Goal: Task Accomplishment & Management: Manage account settings

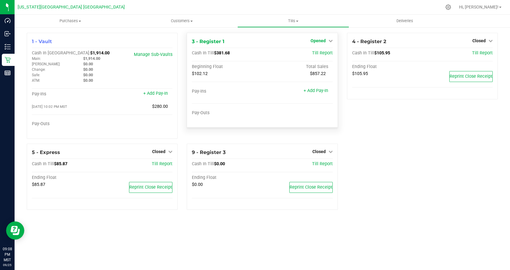
click at [324, 38] on span "Opened" at bounding box center [318, 40] width 15 height 5
click at [325, 53] on link "Close Till" at bounding box center [319, 53] width 16 height 5
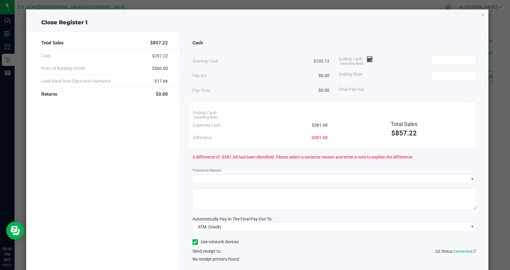
click at [297, 250] on div "Send receipt to: QZ Status: Connected" at bounding box center [334, 251] width 284 height 6
click at [297, 249] on div "Send receipt to: QZ Status: Connected" at bounding box center [334, 251] width 284 height 6
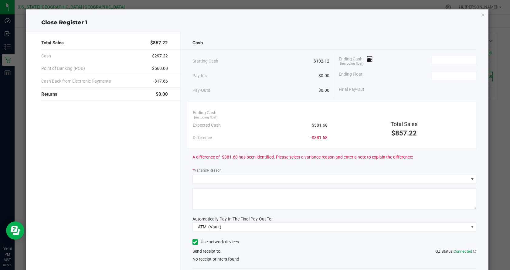
click at [297, 249] on div "Send receipt to: QZ Status: Connected" at bounding box center [334, 251] width 284 height 6
click at [298, 249] on div "Send receipt to: QZ Status: Connected" at bounding box center [334, 251] width 284 height 6
click at [297, 249] on div "Send receipt to: QZ Status: Connected" at bounding box center [334, 251] width 284 height 6
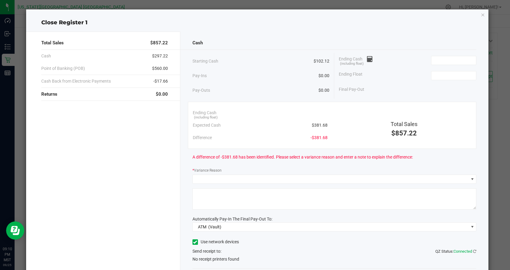
click at [297, 249] on div "Send receipt to: QZ Status: Connected" at bounding box center [334, 251] width 284 height 6
click at [298, 249] on div "Send receipt to: QZ Status: Connected" at bounding box center [334, 251] width 284 height 6
click at [297, 249] on div "Send receipt to: QZ Status: Connected" at bounding box center [334, 251] width 284 height 6
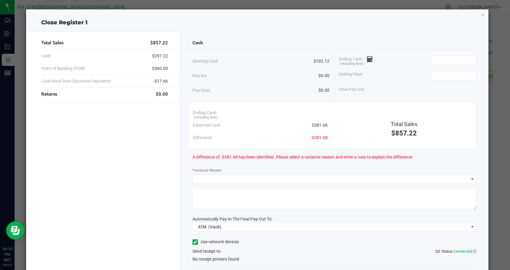
click at [297, 249] on div "Send receipt to: QZ Status: Connected" at bounding box center [334, 251] width 284 height 6
click at [298, 249] on div "Send receipt to: QZ Status: Connected" at bounding box center [334, 251] width 284 height 6
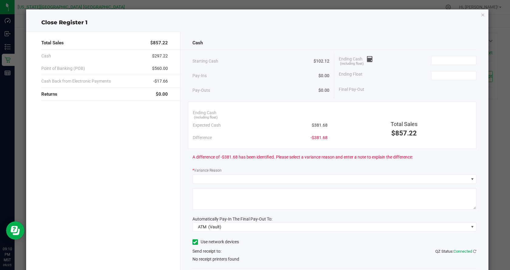
click at [298, 249] on div "Send receipt to: QZ Status: Connected" at bounding box center [334, 251] width 284 height 6
click at [297, 249] on div "Send receipt to: QZ Status: Connected" at bounding box center [334, 251] width 284 height 6
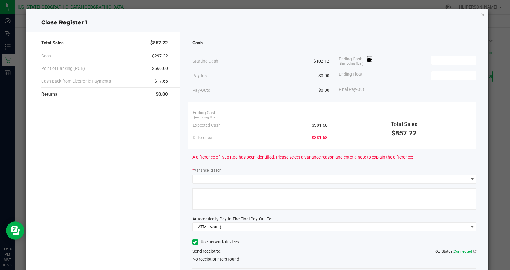
click at [298, 249] on div "Send receipt to: QZ Status: Connected" at bounding box center [334, 251] width 284 height 6
click at [298, 250] on div "Send receipt to: QZ Status: Connected" at bounding box center [334, 251] width 284 height 6
click at [298, 249] on div "Send receipt to: QZ Status: Connected" at bounding box center [334, 251] width 284 height 6
click at [297, 249] on div "Send receipt to: QZ Status: Connected" at bounding box center [334, 251] width 284 height 6
click at [298, 249] on div "Send receipt to: QZ Status: Connected" at bounding box center [334, 251] width 284 height 6
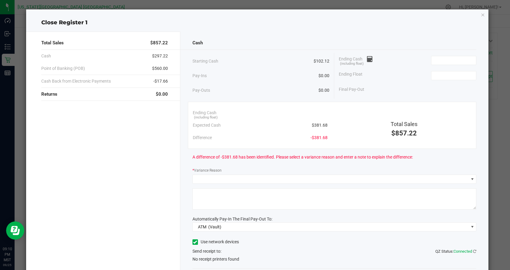
click at [298, 249] on div "Send receipt to: QZ Status: Connected" at bounding box center [334, 251] width 284 height 6
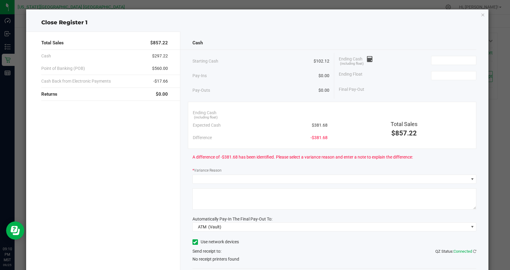
click at [298, 249] on div "Send receipt to: QZ Status: Connected" at bounding box center [334, 251] width 284 height 6
click at [297, 249] on div "Send receipt to: QZ Status: Connected" at bounding box center [334, 251] width 284 height 6
click at [298, 249] on div "Send receipt to: QZ Status: Connected" at bounding box center [334, 251] width 284 height 6
click at [298, 250] on div "Send receipt to: QZ Status: Connected" at bounding box center [334, 251] width 284 height 6
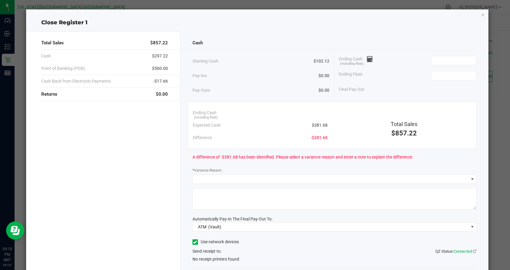
click at [298, 250] on div "Send receipt to: QZ Status: Connected" at bounding box center [334, 251] width 284 height 6
click at [298, 249] on div "Send receipt to: QZ Status: Connected" at bounding box center [334, 251] width 284 height 6
click at [298, 250] on div "Send receipt to: QZ Status: Connected" at bounding box center [334, 251] width 284 height 6
click at [298, 249] on div "Send receipt to: QZ Status: Connected" at bounding box center [334, 251] width 284 height 6
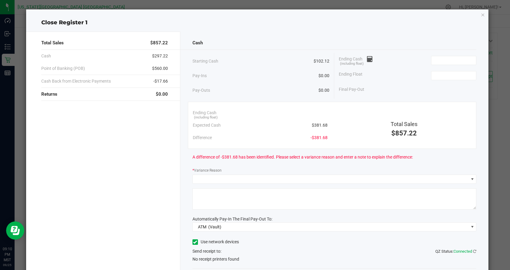
click at [298, 249] on div "Send receipt to: QZ Status: Connected" at bounding box center [334, 251] width 284 height 6
click at [298, 250] on div "Send receipt to: QZ Status: Connected" at bounding box center [334, 251] width 284 height 6
click at [298, 249] on div "Send receipt to: QZ Status: Connected" at bounding box center [334, 251] width 284 height 6
click at [298, 250] on div "Send receipt to: QZ Status: Connected" at bounding box center [334, 251] width 284 height 6
click at [297, 250] on div "Send receipt to: QZ Status: Connected" at bounding box center [334, 251] width 284 height 6
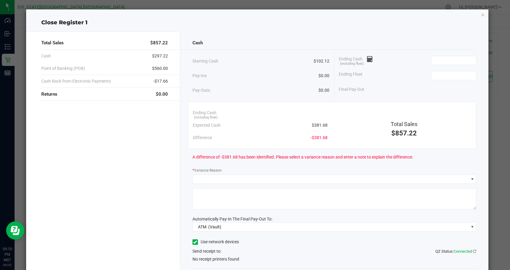
click at [298, 249] on div "Send receipt to: QZ Status: Connected" at bounding box center [334, 251] width 284 height 6
click at [297, 249] on div "Send receipt to: QZ Status: Connected" at bounding box center [334, 251] width 284 height 6
click at [298, 249] on div "Send receipt to: QZ Status: Connected" at bounding box center [334, 251] width 284 height 6
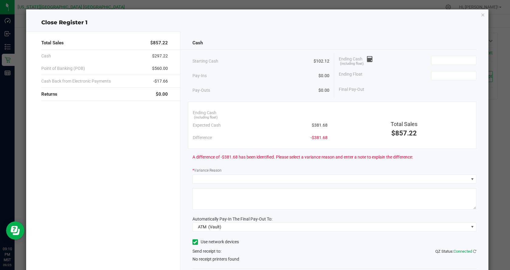
click at [298, 249] on div "Send receipt to: QZ Status: Connected" at bounding box center [334, 251] width 284 height 6
click at [297, 249] on div "Send receipt to: QZ Status: Connected" at bounding box center [334, 251] width 284 height 6
click at [298, 249] on div "Send receipt to: QZ Status: Connected" at bounding box center [334, 251] width 284 height 6
click at [297, 249] on div "Send receipt to: QZ Status: Connected" at bounding box center [334, 251] width 284 height 6
click at [298, 249] on div "Send receipt to: QZ Status: Connected" at bounding box center [334, 251] width 284 height 6
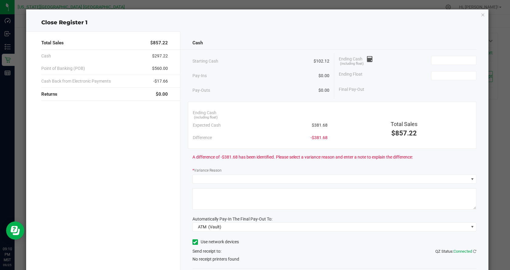
click at [298, 249] on div "Send receipt to: QZ Status: Connected" at bounding box center [334, 251] width 284 height 6
click at [297, 249] on div "Send receipt to: QZ Status: Connected" at bounding box center [334, 251] width 284 height 6
click at [299, 249] on div "Send receipt to: QZ Status: Connected" at bounding box center [334, 251] width 284 height 6
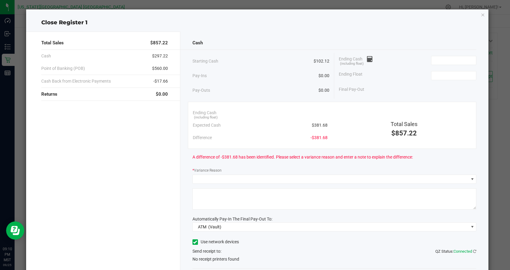
click at [297, 249] on div "Send receipt to: QZ Status: Connected" at bounding box center [334, 251] width 284 height 6
click at [298, 250] on div "Send receipt to: QZ Status: Connected" at bounding box center [334, 251] width 284 height 6
click at [297, 250] on div "Send receipt to: QZ Status: Connected" at bounding box center [334, 251] width 284 height 6
click at [298, 249] on div "Send receipt to: QZ Status: Connected" at bounding box center [334, 251] width 284 height 6
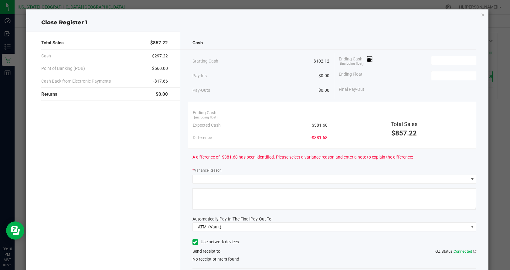
click at [298, 249] on div "Send receipt to: QZ Status: Connected" at bounding box center [334, 251] width 284 height 6
click at [297, 249] on div "Send receipt to: QZ Status: Connected" at bounding box center [334, 251] width 284 height 6
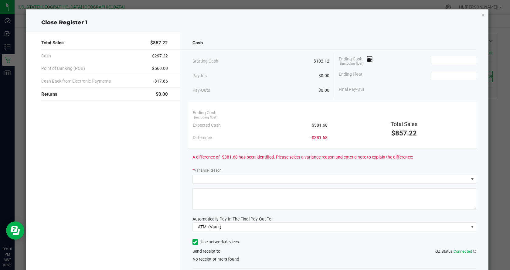
click at [298, 250] on div "Send receipt to: QZ Status: Connected" at bounding box center [334, 251] width 284 height 6
click at [298, 249] on div "Send receipt to: QZ Status: Connected" at bounding box center [334, 251] width 284 height 6
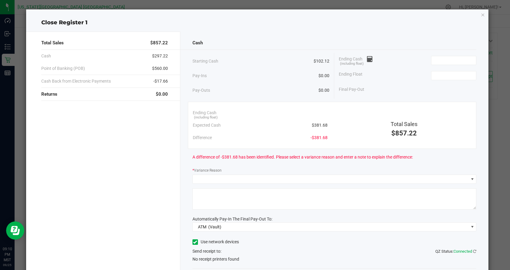
click at [298, 249] on div "Send receipt to: QZ Status: Connected" at bounding box center [334, 251] width 284 height 6
click at [297, 249] on div "Send receipt to: QZ Status: Connected" at bounding box center [334, 251] width 284 height 6
click at [298, 249] on div "Send receipt to: QZ Status: Connected" at bounding box center [334, 251] width 284 height 6
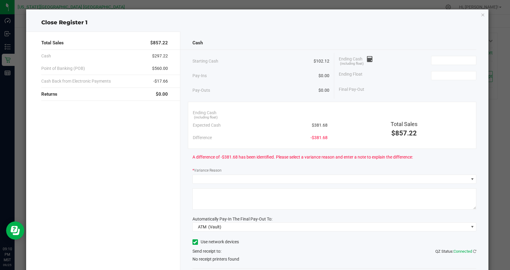
click at [298, 249] on div "Send receipt to: QZ Status: Connected" at bounding box center [334, 251] width 284 height 6
click at [297, 249] on div "Send receipt to: QZ Status: Connected" at bounding box center [334, 251] width 284 height 6
click at [298, 249] on div "Send receipt to: QZ Status: Connected" at bounding box center [334, 251] width 284 height 6
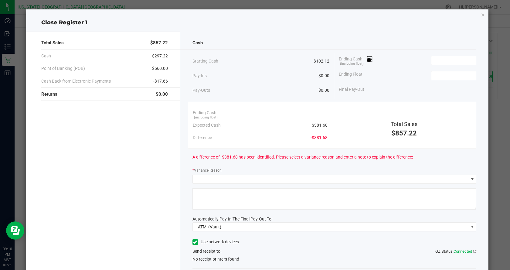
click at [298, 249] on div "Send receipt to: QZ Status: Connected" at bounding box center [334, 251] width 284 height 6
click at [297, 249] on div "Send receipt to: QZ Status: Connected" at bounding box center [334, 251] width 284 height 6
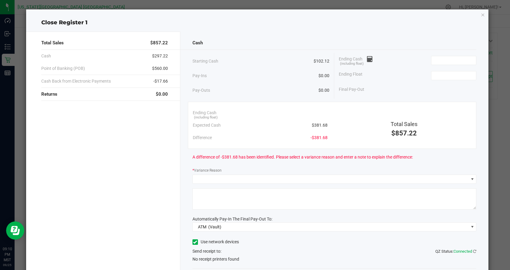
click at [298, 250] on div "Send receipt to: QZ Status: Connected" at bounding box center [334, 251] width 284 height 6
click at [298, 249] on div "Send receipt to: QZ Status: Connected" at bounding box center [334, 251] width 284 height 6
click at [297, 249] on div "Send receipt to: QZ Status: Connected" at bounding box center [334, 251] width 284 height 6
click at [298, 249] on div "Send receipt to: QZ Status: Connected" at bounding box center [334, 251] width 284 height 6
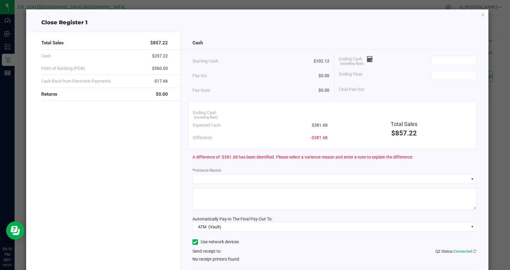
click at [298, 249] on div "Send receipt to: QZ Status: Connected" at bounding box center [334, 251] width 284 height 6
click at [297, 249] on div "Send receipt to: QZ Status: Connected" at bounding box center [334, 251] width 284 height 6
click at [298, 249] on div "Send receipt to: QZ Status: Connected" at bounding box center [334, 251] width 284 height 6
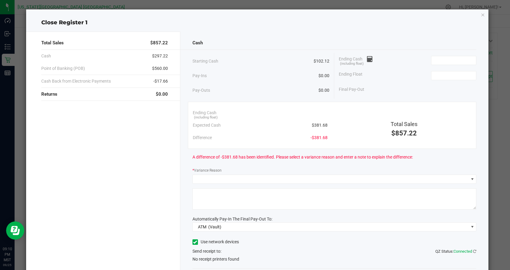
click at [297, 249] on div "Send receipt to: QZ Status: Connected" at bounding box center [334, 251] width 284 height 6
click at [298, 249] on div "Send receipt to: QZ Status: Connected" at bounding box center [334, 251] width 284 height 6
click at [297, 249] on div "Send receipt to: QZ Status: Connected" at bounding box center [334, 251] width 284 height 6
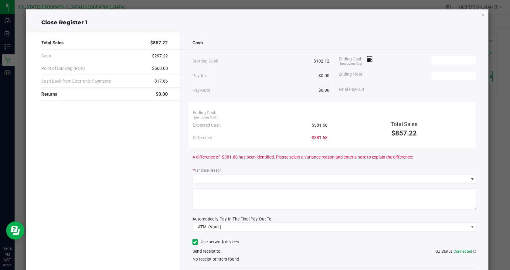
click at [297, 249] on div "Send receipt to: QZ Status: Connected" at bounding box center [334, 251] width 284 height 6
click at [298, 249] on div "Send receipt to: QZ Status: Connected" at bounding box center [334, 251] width 284 height 6
click at [297, 249] on div "Send receipt to: QZ Status: Connected" at bounding box center [334, 251] width 284 height 6
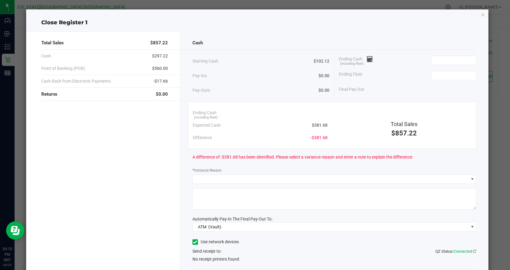
click at [298, 249] on div "Send receipt to: QZ Status: Connected" at bounding box center [334, 251] width 284 height 6
click at [297, 249] on div "Send receipt to: QZ Status: Connected" at bounding box center [334, 251] width 284 height 6
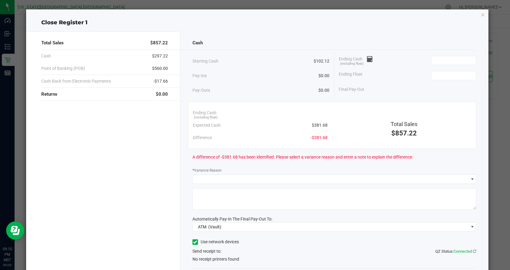
click at [297, 249] on div "Send receipt to: QZ Status: Connected" at bounding box center [334, 251] width 284 height 6
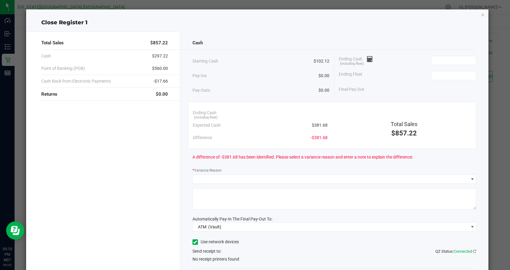
click at [297, 249] on div "Send receipt to: QZ Status: Connected" at bounding box center [334, 251] width 284 height 6
click at [293, 249] on div "Send receipt to: QZ Status: Connected" at bounding box center [334, 251] width 284 height 6
click at [294, 249] on div "Send receipt to: QZ Status: Connected" at bounding box center [334, 251] width 284 height 6
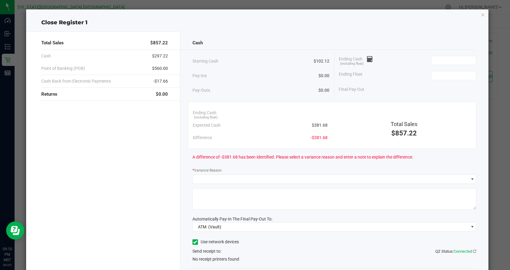
click at [293, 249] on div "Send receipt to: QZ Status: Connected" at bounding box center [334, 251] width 284 height 6
click at [294, 250] on div "Send receipt to: QZ Status: Connected" at bounding box center [334, 251] width 284 height 6
click at [293, 249] on div "Send receipt to: QZ Status: Connected" at bounding box center [334, 251] width 284 height 6
click at [292, 249] on div "Send receipt to: QZ Status: Connected" at bounding box center [334, 251] width 284 height 6
click at [292, 250] on div "Send receipt to: QZ Status: Connected" at bounding box center [334, 251] width 284 height 6
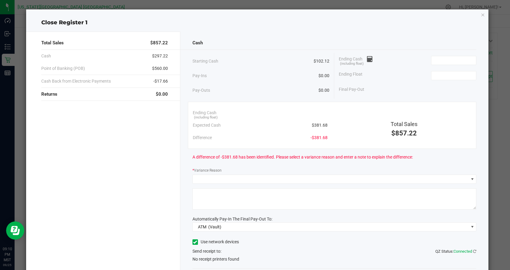
click at [292, 249] on div "Send receipt to: QZ Status: Connected" at bounding box center [334, 251] width 284 height 6
click at [293, 249] on div "Send receipt to: QZ Status: Connected" at bounding box center [334, 251] width 284 height 6
click at [292, 250] on div "Send receipt to: QZ Status: Connected" at bounding box center [334, 251] width 284 height 6
click at [293, 249] on div "Send receipt to: QZ Status: Connected" at bounding box center [334, 251] width 284 height 6
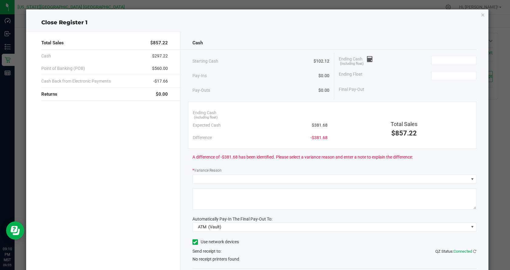
click at [292, 249] on div "Send receipt to: QZ Status: Connected" at bounding box center [334, 251] width 284 height 6
click at [291, 249] on div "Send receipt to: QZ Status: Connected" at bounding box center [334, 251] width 284 height 6
click at [292, 249] on div "Send receipt to: QZ Status: Connected" at bounding box center [334, 251] width 284 height 6
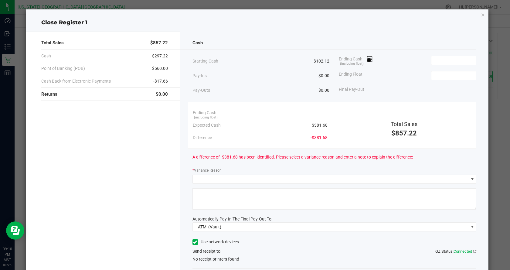
click at [292, 250] on div "Send receipt to: QZ Status: Connected" at bounding box center [334, 251] width 284 height 6
click at [286, 249] on div "Send receipt to: QZ Status: Connected" at bounding box center [334, 251] width 284 height 6
click at [288, 249] on div "Send receipt to: QZ Status: Connected" at bounding box center [334, 251] width 284 height 6
click at [286, 249] on div "Send receipt to: QZ Status: Connected" at bounding box center [334, 251] width 284 height 6
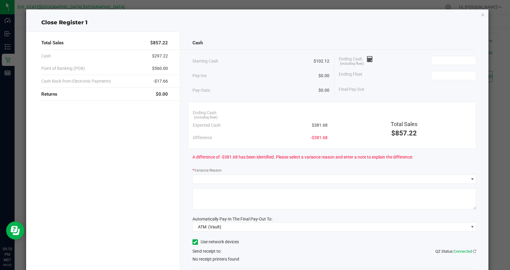
click at [286, 249] on div "Send receipt to: QZ Status: Connected" at bounding box center [334, 251] width 284 height 6
click at [287, 249] on div "Send receipt to: QZ Status: Connected" at bounding box center [334, 251] width 284 height 6
click at [286, 249] on div "Send receipt to: QZ Status: Connected" at bounding box center [334, 251] width 284 height 6
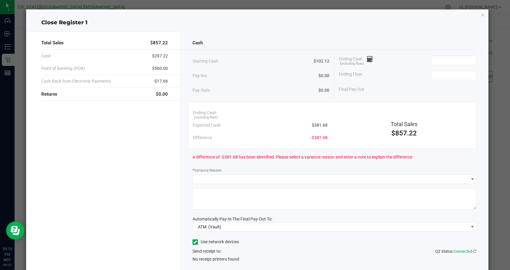
click at [286, 249] on div "Send receipt to: QZ Status: Connected" at bounding box center [334, 251] width 284 height 6
click at [280, 250] on div "Send receipt to: QZ Status: Connected" at bounding box center [334, 251] width 284 height 6
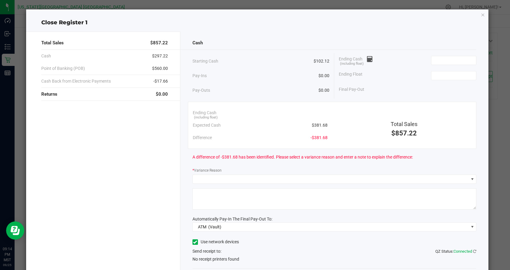
click at [280, 250] on div "Send receipt to: QZ Status: Connected" at bounding box center [334, 251] width 284 height 6
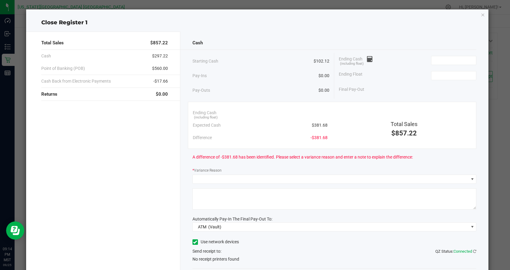
click at [280, 250] on div "Send receipt to: QZ Status: Connected" at bounding box center [334, 251] width 284 height 6
click at [280, 249] on div "Send receipt to: QZ Status: Connected" at bounding box center [334, 251] width 284 height 6
click at [280, 250] on div "Send receipt to: QZ Status: Connected" at bounding box center [334, 251] width 284 height 6
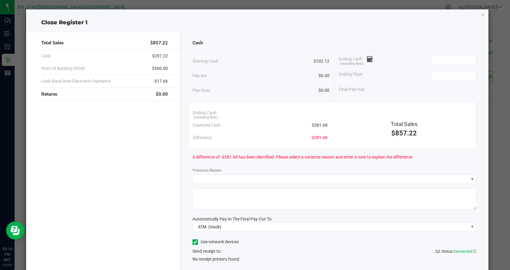
click at [280, 250] on div "Send receipt to: QZ Status: Connected" at bounding box center [334, 251] width 284 height 6
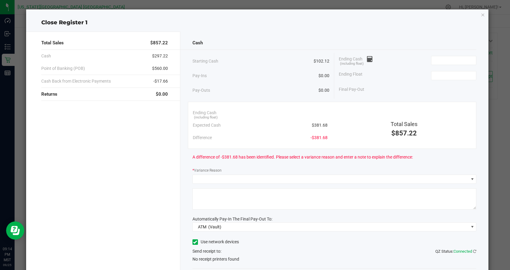
click at [280, 250] on div "Send receipt to: QZ Status: Connected" at bounding box center [334, 251] width 284 height 6
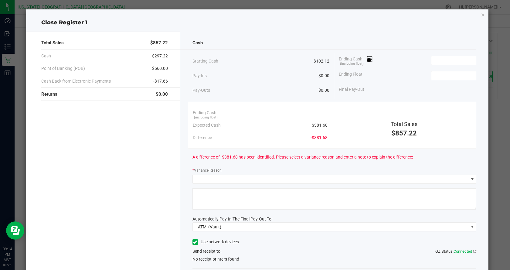
click at [280, 250] on div "Send receipt to: QZ Status: Connected" at bounding box center [334, 251] width 284 height 6
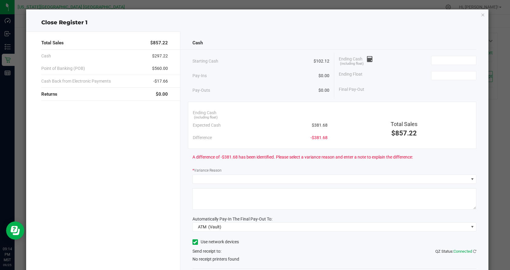
click at [277, 249] on div "Send receipt to: QZ Status: Connected" at bounding box center [334, 251] width 284 height 6
click at [276, 249] on div "Send receipt to: QZ Status: Connected" at bounding box center [334, 251] width 284 height 6
click at [277, 249] on div "Send receipt to: QZ Status: Connected" at bounding box center [334, 251] width 284 height 6
click at [276, 249] on div "Send receipt to: QZ Status: Connected" at bounding box center [334, 251] width 284 height 6
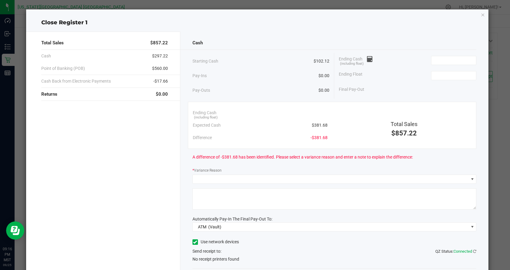
click at [269, 250] on div "Send receipt to: QZ Status: Connected" at bounding box center [334, 251] width 284 height 6
click at [270, 250] on div "Send receipt to: QZ Status: Connected" at bounding box center [334, 251] width 284 height 6
click at [269, 249] on div "Send receipt to: QZ Status: Connected" at bounding box center [334, 251] width 284 height 6
click at [269, 250] on div "Send receipt to: QZ Status: Connected" at bounding box center [334, 251] width 284 height 6
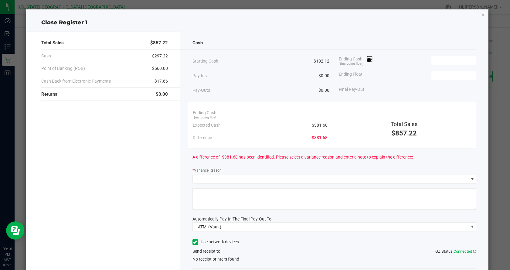
click at [270, 249] on div "Send receipt to: QZ Status: Connected" at bounding box center [334, 251] width 284 height 6
click at [269, 249] on div "Send receipt to: QZ Status: Connected" at bounding box center [334, 251] width 284 height 6
click at [269, 250] on div "Send receipt to: QZ Status: Connected" at bounding box center [334, 251] width 284 height 6
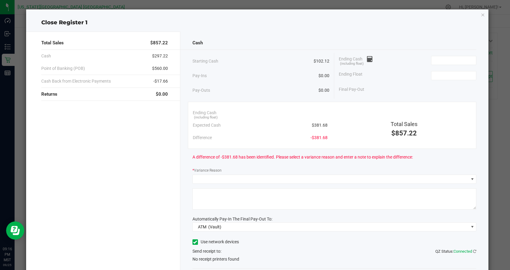
click at [269, 250] on div "Send receipt to: QZ Status: Connected" at bounding box center [334, 251] width 284 height 6
click at [270, 249] on div "Send receipt to: QZ Status: Connected" at bounding box center [334, 251] width 284 height 6
click at [270, 250] on div "Send receipt to: QZ Status: Connected" at bounding box center [334, 251] width 284 height 6
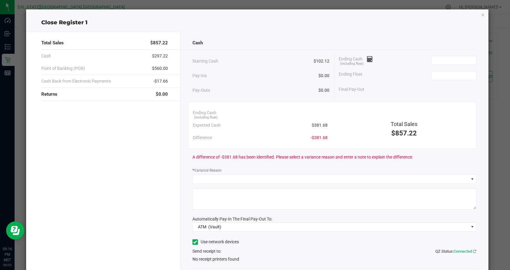
click at [269, 250] on div "Send receipt to: QZ Status: Connected" at bounding box center [334, 251] width 284 height 6
click at [270, 250] on div "Send receipt to: QZ Status: Connected" at bounding box center [334, 251] width 284 height 6
click at [269, 249] on div "Send receipt to: QZ Status: Connected" at bounding box center [334, 251] width 284 height 6
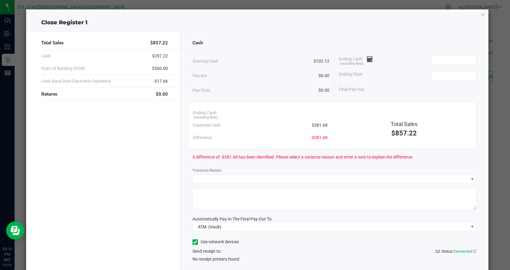
click at [270, 249] on div "Send receipt to: QZ Status: Connected" at bounding box center [334, 251] width 284 height 6
click at [269, 250] on div "Send receipt to: QZ Status: Connected" at bounding box center [334, 251] width 284 height 6
click at [270, 250] on div "Send receipt to: QZ Status: Connected" at bounding box center [334, 251] width 284 height 6
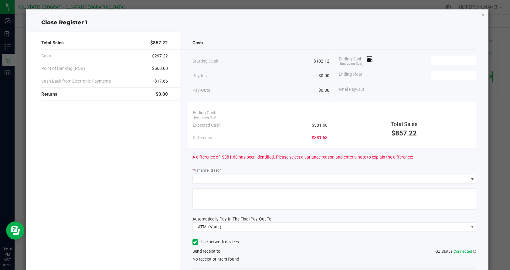
click at [269, 249] on div "Send receipt to: QZ Status: Connected" at bounding box center [334, 251] width 284 height 6
click at [269, 250] on div "Send receipt to: QZ Status: Connected" at bounding box center [334, 251] width 284 height 6
click at [270, 249] on div "Send receipt to: QZ Status: Connected" at bounding box center [334, 251] width 284 height 6
click at [269, 249] on div "Send receipt to: QZ Status: Connected" at bounding box center [334, 251] width 284 height 6
click at [270, 249] on div "Send receipt to: QZ Status: Connected" at bounding box center [334, 251] width 284 height 6
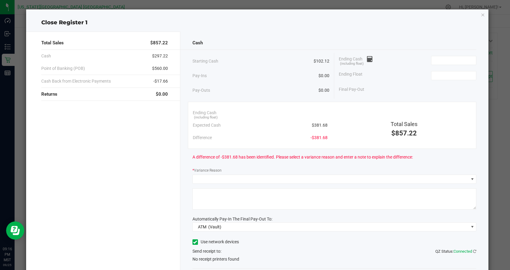
click at [269, 250] on div "Send receipt to: QZ Status: Connected" at bounding box center [334, 251] width 284 height 6
click at [270, 250] on div "Send receipt to: QZ Status: Connected" at bounding box center [334, 251] width 284 height 6
click at [269, 249] on div "Send receipt to: QZ Status: Connected" at bounding box center [334, 251] width 284 height 6
click at [270, 250] on div "Send receipt to: QZ Status: Connected" at bounding box center [334, 251] width 284 height 6
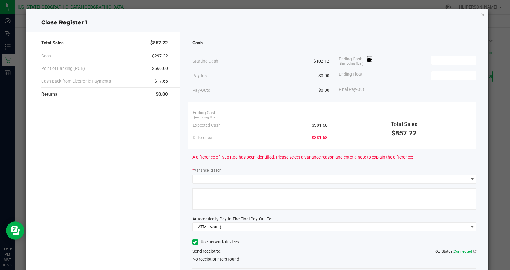
click at [269, 250] on div "Send receipt to: QZ Status: Connected" at bounding box center [334, 251] width 284 height 6
click at [270, 250] on div "Send receipt to: QZ Status: Connected" at bounding box center [334, 251] width 284 height 6
click at [269, 250] on div "Send receipt to: QZ Status: Connected" at bounding box center [334, 251] width 284 height 6
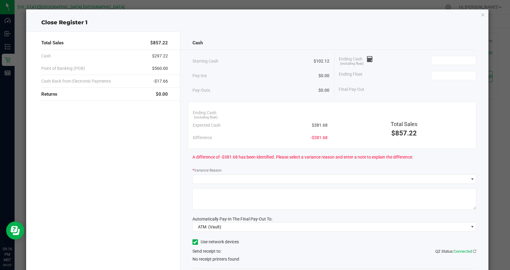
click at [269, 249] on div "Send receipt to: QZ Status: Connected" at bounding box center [334, 251] width 284 height 6
click at [270, 250] on div "Send receipt to: QZ Status: Connected" at bounding box center [334, 251] width 284 height 6
click at [269, 249] on div "Send receipt to: QZ Status: Connected" at bounding box center [334, 251] width 284 height 6
click at [270, 250] on div "Send receipt to: QZ Status: Connected" at bounding box center [334, 251] width 284 height 6
click at [269, 250] on div "Send receipt to: QZ Status: Connected" at bounding box center [334, 251] width 284 height 6
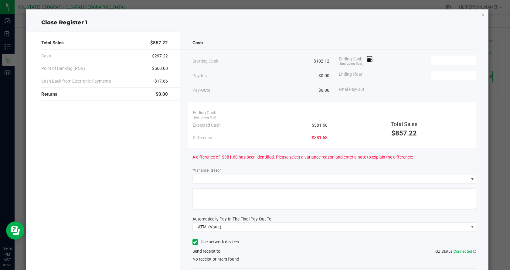
click at [269, 250] on div "Send receipt to: QZ Status: Connected" at bounding box center [334, 251] width 284 height 6
click at [270, 249] on div "Send receipt to: QZ Status: Connected" at bounding box center [334, 251] width 284 height 6
click at [270, 250] on div "Send receipt to: QZ Status: Connected" at bounding box center [334, 251] width 284 height 6
click at [270, 249] on div "Send receipt to: QZ Status: Connected" at bounding box center [334, 251] width 284 height 6
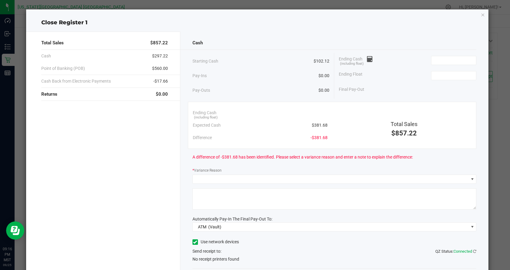
click at [269, 250] on div "Send receipt to: QZ Status: Connected" at bounding box center [334, 251] width 284 height 6
click at [270, 250] on div "Send receipt to: QZ Status: Connected" at bounding box center [334, 251] width 284 height 6
click at [270, 249] on div "Send receipt to: QZ Status: Connected" at bounding box center [334, 251] width 284 height 6
click at [269, 250] on div "Send receipt to: QZ Status: Connected" at bounding box center [334, 251] width 284 height 6
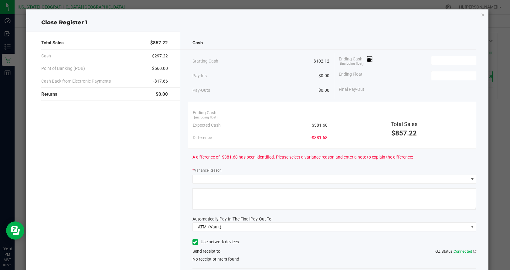
click at [270, 250] on div "Send receipt to: QZ Status: Connected" at bounding box center [334, 251] width 284 height 6
click at [269, 249] on div "Send receipt to: QZ Status: Connected" at bounding box center [334, 251] width 284 height 6
click at [270, 249] on div "Send receipt to: QZ Status: Connected" at bounding box center [334, 251] width 284 height 6
click at [269, 250] on div "Send receipt to: QZ Status: Connected" at bounding box center [334, 251] width 284 height 6
click at [270, 250] on div "Send receipt to: QZ Status: Connected" at bounding box center [334, 251] width 284 height 6
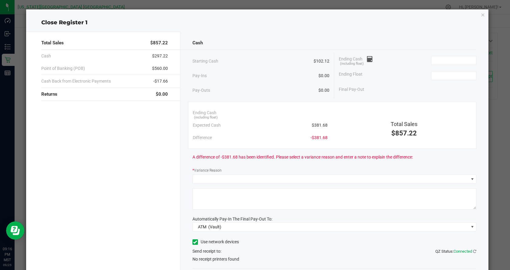
click at [269, 250] on div "Send receipt to: QZ Status: Connected" at bounding box center [334, 251] width 284 height 6
click at [270, 249] on div "Send receipt to: QZ Status: Connected" at bounding box center [334, 251] width 284 height 6
click at [269, 250] on div "Send receipt to: QZ Status: Connected" at bounding box center [334, 251] width 284 height 6
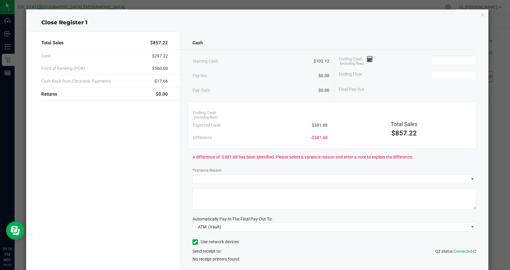
click at [270, 249] on div "Send receipt to: QZ Status: Connected" at bounding box center [334, 251] width 284 height 6
click at [270, 250] on div "Send receipt to: QZ Status: Connected" at bounding box center [334, 251] width 284 height 6
click at [270, 249] on div "Send receipt to: QZ Status: Connected" at bounding box center [334, 251] width 284 height 6
click at [270, 250] on div "Send receipt to: QZ Status: Connected" at bounding box center [334, 251] width 284 height 6
click at [269, 250] on div "Send receipt to: QZ Status: Connected" at bounding box center [334, 251] width 284 height 6
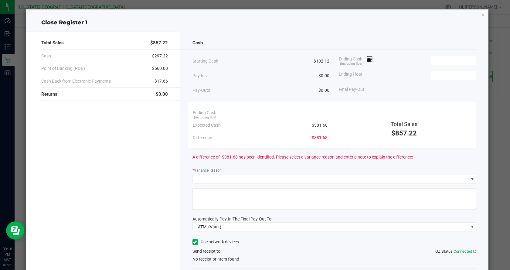
click at [269, 250] on div "Send receipt to: QZ Status: Connected" at bounding box center [334, 251] width 284 height 6
click at [269, 249] on div "Send receipt to: QZ Status: Connected" at bounding box center [334, 251] width 284 height 6
click at [269, 250] on div "Send receipt to: QZ Status: Connected" at bounding box center [334, 251] width 284 height 6
click at [270, 249] on div "Send receipt to: QZ Status: Connected" at bounding box center [334, 251] width 284 height 6
click at [270, 250] on div "Send receipt to: QZ Status: Connected" at bounding box center [334, 251] width 284 height 6
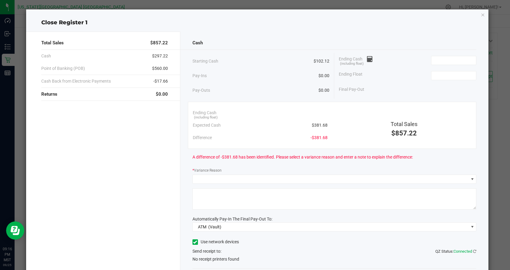
click at [269, 250] on div "Send receipt to: QZ Status: Connected" at bounding box center [334, 251] width 284 height 6
click at [270, 249] on div "Send receipt to: QZ Status: Connected" at bounding box center [334, 251] width 284 height 6
click at [270, 250] on div "Send receipt to: QZ Status: Connected" at bounding box center [334, 251] width 284 height 6
click at [269, 250] on div "Send receipt to: QZ Status: Connected" at bounding box center [334, 251] width 284 height 6
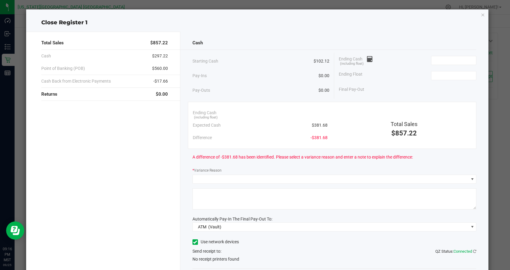
click at [270, 250] on div "Send receipt to: QZ Status: Connected" at bounding box center [334, 251] width 284 height 6
click at [269, 250] on div "Send receipt to: QZ Status: Connected" at bounding box center [334, 251] width 284 height 6
click at [270, 250] on div "Send receipt to: QZ Status: Connected" at bounding box center [334, 251] width 284 height 6
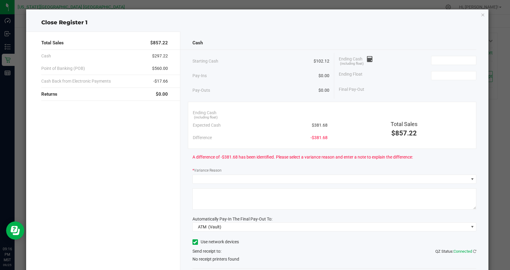
click at [270, 250] on div "Send receipt to: QZ Status: Connected" at bounding box center [334, 251] width 284 height 6
click at [270, 249] on div "Send receipt to: QZ Status: Connected" at bounding box center [334, 251] width 284 height 6
click at [269, 250] on div "Send receipt to: QZ Status: Connected" at bounding box center [334, 251] width 284 height 6
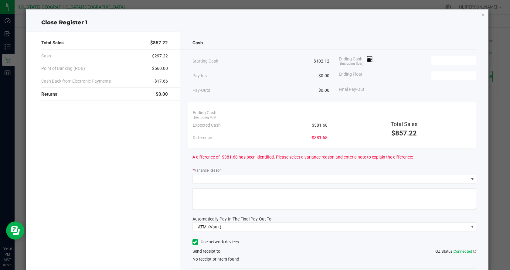
click at [269, 249] on div "Send receipt to: QZ Status: Connected" at bounding box center [334, 251] width 284 height 6
click at [269, 250] on div "Send receipt to: QZ Status: Connected" at bounding box center [334, 251] width 284 height 6
click at [270, 249] on div "Send receipt to: QZ Status: Connected" at bounding box center [334, 251] width 284 height 6
click at [269, 249] on div "Send receipt to: QZ Status: Connected" at bounding box center [334, 251] width 284 height 6
click at [269, 250] on div "Send receipt to: QZ Status: Connected" at bounding box center [334, 251] width 284 height 6
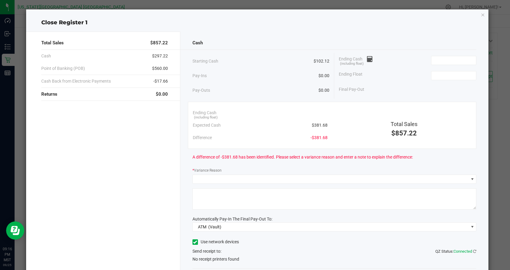
click at [270, 250] on div "Send receipt to: QZ Status: Connected" at bounding box center [334, 251] width 284 height 6
click at [269, 249] on div "Send receipt to: QZ Status: Connected" at bounding box center [334, 251] width 284 height 6
click at [270, 250] on div "Send receipt to: QZ Status: Connected" at bounding box center [334, 251] width 284 height 6
click at [270, 249] on div "Send receipt to: QZ Status: Connected" at bounding box center [334, 251] width 284 height 6
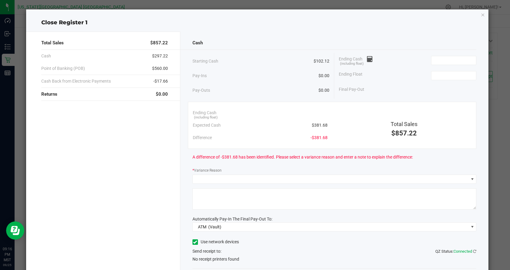
click at [270, 249] on div "Send receipt to: QZ Status: Connected" at bounding box center [334, 251] width 284 height 6
click at [269, 250] on div "Send receipt to: QZ Status: Connected" at bounding box center [334, 251] width 284 height 6
click at [270, 249] on div "Send receipt to: QZ Status: Connected" at bounding box center [334, 251] width 284 height 6
click at [269, 249] on div "Send receipt to: QZ Status: Connected" at bounding box center [334, 251] width 284 height 6
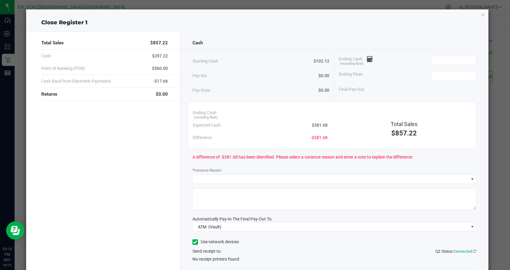
click at [270, 250] on div "Send receipt to: QZ Status: Connected" at bounding box center [334, 251] width 284 height 6
click at [269, 250] on div "Send receipt to: QZ Status: Connected" at bounding box center [334, 251] width 284 height 6
click at [270, 250] on div "Send receipt to: QZ Status: Connected" at bounding box center [334, 251] width 284 height 6
click at [269, 250] on div "Send receipt to: QZ Status: Connected" at bounding box center [334, 251] width 284 height 6
click at [270, 250] on div "Send receipt to: QZ Status: Connected" at bounding box center [334, 251] width 284 height 6
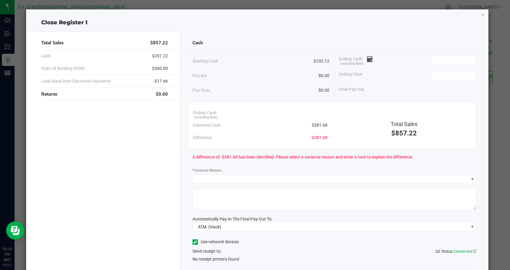
click at [270, 249] on div "Send receipt to: QZ Status: Connected" at bounding box center [334, 251] width 284 height 6
click at [269, 250] on div "Send receipt to: QZ Status: Connected" at bounding box center [334, 251] width 284 height 6
click at [270, 250] on div "Send receipt to: QZ Status: Connected" at bounding box center [334, 251] width 284 height 6
click at [269, 250] on div "Send receipt to: QZ Status: Connected" at bounding box center [334, 251] width 284 height 6
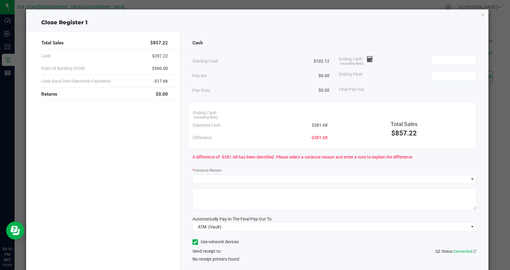
click at [270, 250] on div "Send receipt to: QZ Status: Connected" at bounding box center [334, 251] width 284 height 6
click at [269, 249] on div "Send receipt to: QZ Status: Connected" at bounding box center [334, 251] width 284 height 6
click at [269, 250] on div "Send receipt to: QZ Status: Connected" at bounding box center [334, 251] width 284 height 6
click at [270, 250] on div "Send receipt to: QZ Status: Connected" at bounding box center [334, 251] width 284 height 6
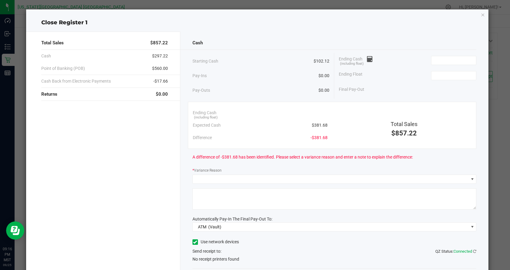
click at [270, 249] on div "Send receipt to: QZ Status: Connected" at bounding box center [334, 251] width 284 height 6
click at [270, 250] on div "Send receipt to: QZ Status: Connected" at bounding box center [334, 251] width 284 height 6
click at [269, 250] on div "Send receipt to: QZ Status: Connected" at bounding box center [334, 251] width 284 height 6
click at [270, 250] on div "Send receipt to: QZ Status: Connected" at bounding box center [334, 251] width 284 height 6
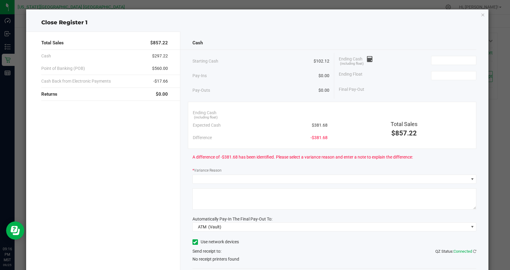
click at [269, 250] on div "Send receipt to: QZ Status: Connected" at bounding box center [334, 251] width 284 height 6
click at [270, 249] on div "Send receipt to: QZ Status: Connected" at bounding box center [334, 251] width 284 height 6
click at [269, 249] on div "Send receipt to: QZ Status: Connected" at bounding box center [334, 251] width 284 height 6
click at [270, 250] on div "Send receipt to: QZ Status: Connected" at bounding box center [334, 251] width 284 height 6
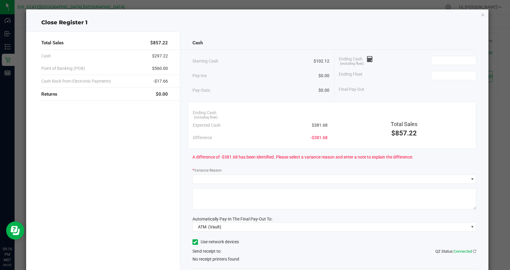
click at [270, 249] on div "Send receipt to: QZ Status: Connected" at bounding box center [334, 251] width 284 height 6
click at [270, 250] on div "Send receipt to: QZ Status: Connected" at bounding box center [334, 251] width 284 height 6
click at [269, 249] on div "Send receipt to: QZ Status: Connected" at bounding box center [334, 251] width 284 height 6
click at [270, 249] on div "Send receipt to: QZ Status: Connected" at bounding box center [334, 251] width 284 height 6
click at [269, 249] on div "Send receipt to: QZ Status: Connected" at bounding box center [334, 251] width 284 height 6
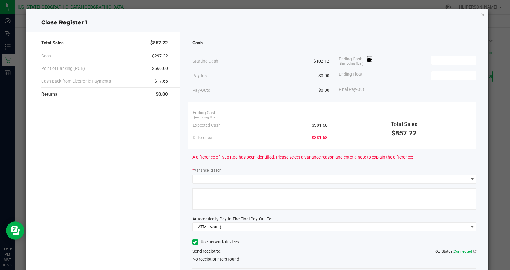
click at [270, 250] on div "Send receipt to: QZ Status: Connected" at bounding box center [334, 251] width 284 height 6
click at [270, 249] on div "Send receipt to: QZ Status: Connected" at bounding box center [334, 251] width 284 height 6
click at [270, 250] on div "Send receipt to: QZ Status: Connected" at bounding box center [334, 251] width 284 height 6
click at [269, 250] on div "Send receipt to: QZ Status: Connected" at bounding box center [334, 251] width 284 height 6
click at [270, 250] on div "Send receipt to: QZ Status: Connected" at bounding box center [334, 251] width 284 height 6
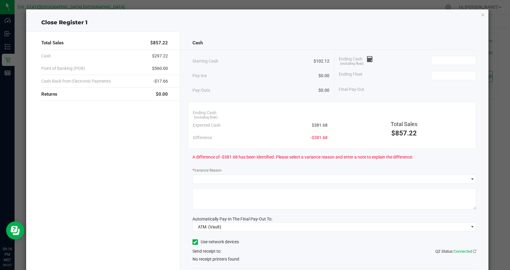
click at [270, 250] on div "Send receipt to: QZ Status: Connected" at bounding box center [334, 251] width 284 height 6
click at [269, 250] on div "Send receipt to: QZ Status: Connected" at bounding box center [334, 251] width 284 height 6
click at [270, 250] on div "Send receipt to: QZ Status: Connected" at bounding box center [334, 251] width 284 height 6
click at [269, 250] on div "Send receipt to: QZ Status: Connected" at bounding box center [334, 251] width 284 height 6
click at [270, 250] on div "Send receipt to: QZ Status: Connected" at bounding box center [334, 251] width 284 height 6
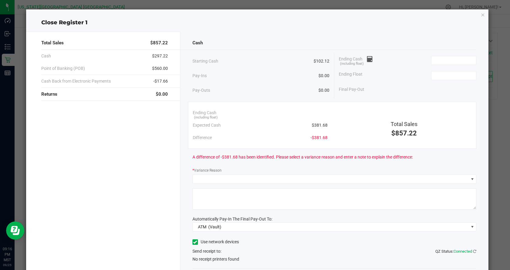
click at [270, 250] on div "Send receipt to: QZ Status: Connected" at bounding box center [334, 251] width 284 height 6
click at [270, 249] on div "Send receipt to: QZ Status: Connected" at bounding box center [334, 251] width 284 height 6
click at [269, 250] on div "Send receipt to: QZ Status: Connected" at bounding box center [334, 251] width 284 height 6
click at [270, 250] on div "Send receipt to: QZ Status: Connected" at bounding box center [334, 251] width 284 height 6
click at [268, 249] on div "Send receipt to: QZ Status: Connected" at bounding box center [334, 251] width 284 height 6
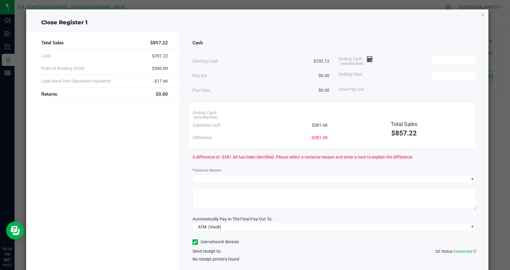
click at [268, 249] on div "Send receipt to: QZ Status: Connected" at bounding box center [334, 251] width 284 height 6
click at [269, 249] on div "Send receipt to: QZ Status: Connected" at bounding box center [334, 251] width 284 height 6
click at [268, 249] on div "Send receipt to: QZ Status: Connected" at bounding box center [334, 251] width 284 height 6
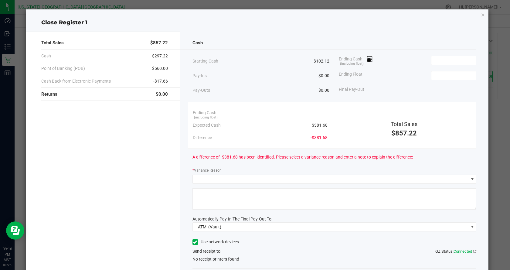
click at [269, 249] on div "Send receipt to: QZ Status: Connected" at bounding box center [334, 251] width 284 height 6
click at [268, 249] on div "Send receipt to: QZ Status: Connected" at bounding box center [334, 251] width 284 height 6
click at [269, 248] on div "Send receipt to: QZ Status: Connected" at bounding box center [334, 251] width 284 height 6
click at [269, 249] on div "Send receipt to: QZ Status: Connected" at bounding box center [334, 251] width 284 height 6
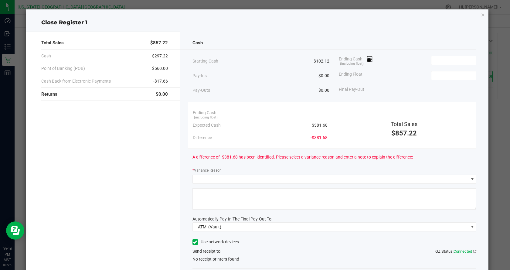
click at [269, 249] on div "Send receipt to: QZ Status: Connected" at bounding box center [334, 251] width 284 height 6
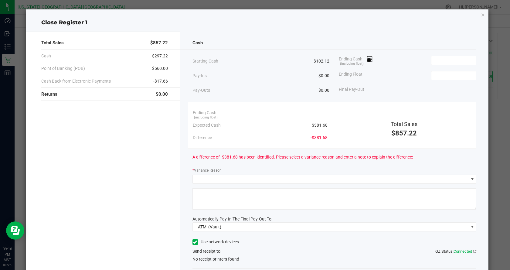
click at [269, 249] on div "Send receipt to: QZ Status: Connected" at bounding box center [334, 251] width 284 height 6
click at [286, 249] on div "Send receipt to: QZ Status: Connected" at bounding box center [334, 251] width 284 height 6
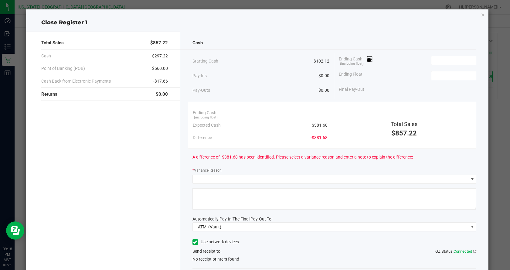
click at [286, 249] on div "Send receipt to: QZ Status: Connected" at bounding box center [334, 251] width 284 height 6
